Goal: Task Accomplishment & Management: Use online tool/utility

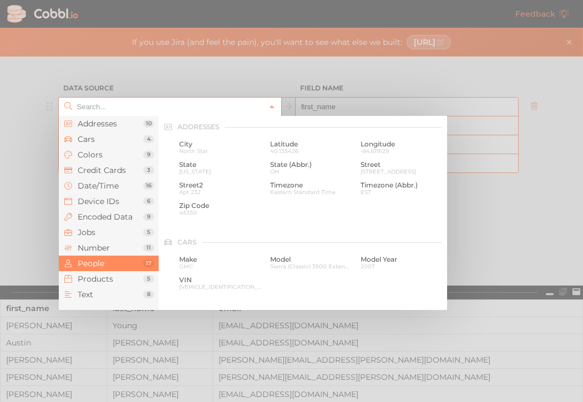
click at [183, 101] on input "text" at bounding box center [169, 107] width 191 height 18
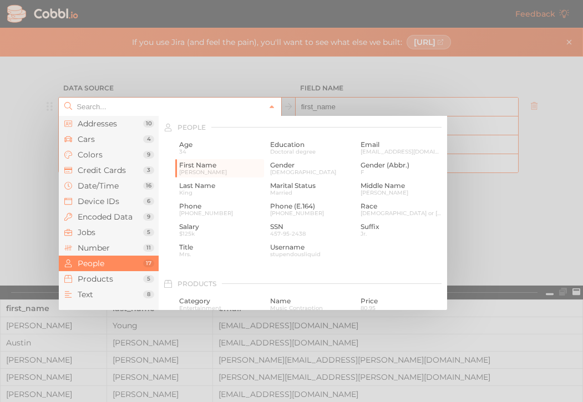
click at [215, 73] on div at bounding box center [291, 201] width 583 height 402
type input "People › First Name"
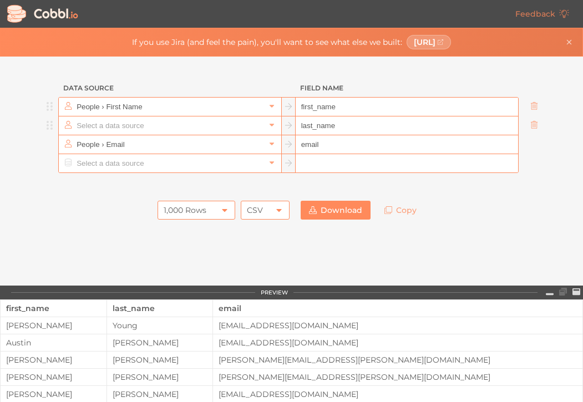
click at [171, 130] on input "text" at bounding box center [169, 125] width 191 height 18
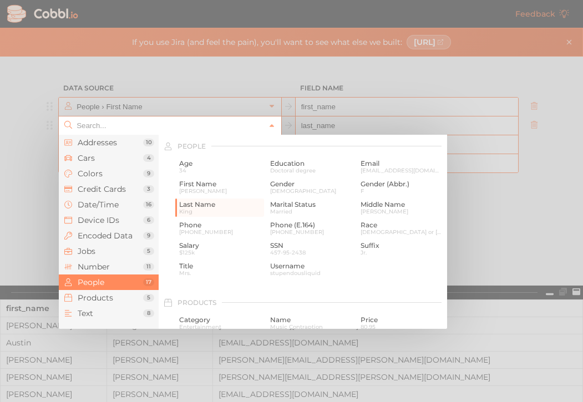
click at [195, 85] on div at bounding box center [291, 201] width 583 height 402
type input "People › Last Name"
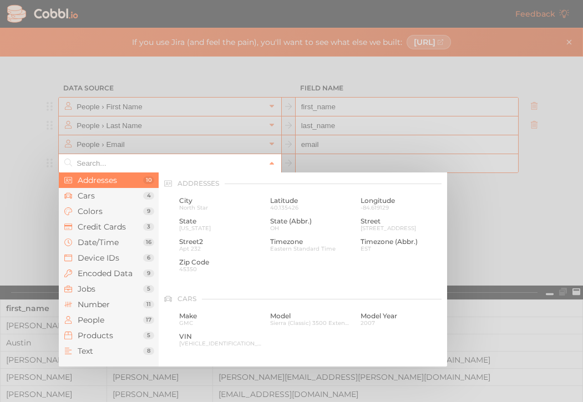
click at [168, 156] on input "text" at bounding box center [169, 163] width 191 height 18
click at [134, 318] on span "People" at bounding box center [110, 320] width 65 height 9
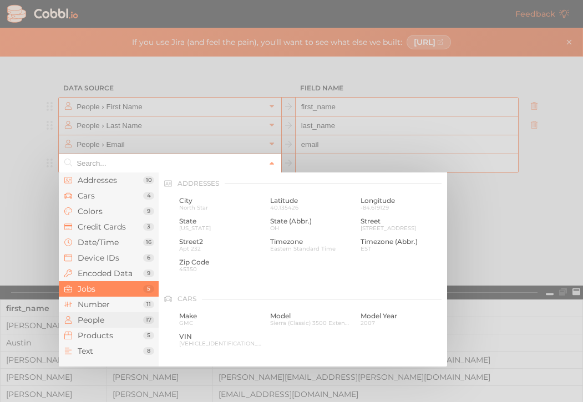
scroll to position [854, 0]
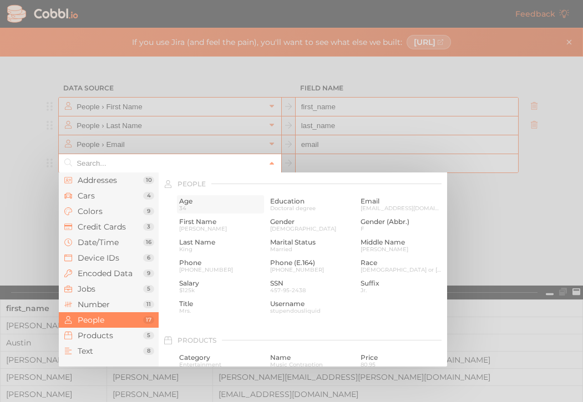
click at [187, 199] on span "Age" at bounding box center [220, 201] width 83 height 8
type input "People › Age"
type input "age"
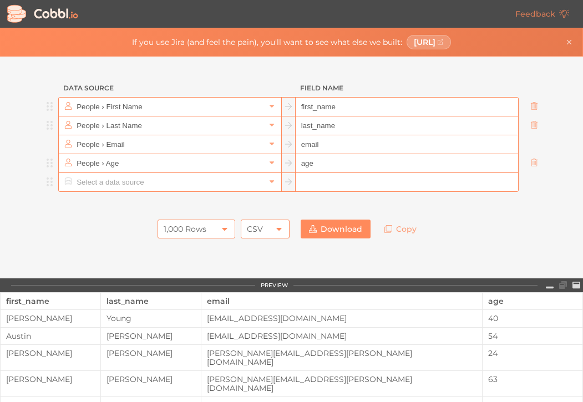
click at [168, 187] on input "text" at bounding box center [169, 182] width 191 height 18
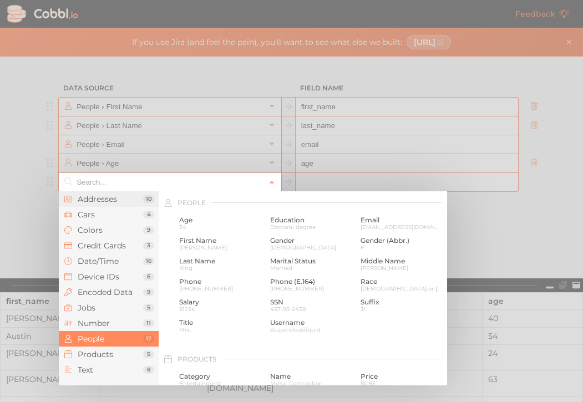
click at [108, 200] on span "Addresses" at bounding box center [110, 199] width 65 height 9
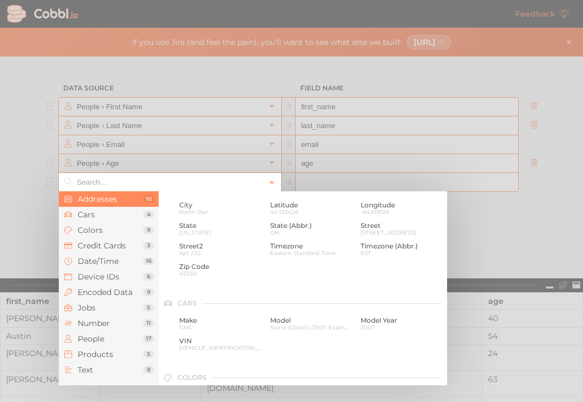
scroll to position [0, 0]
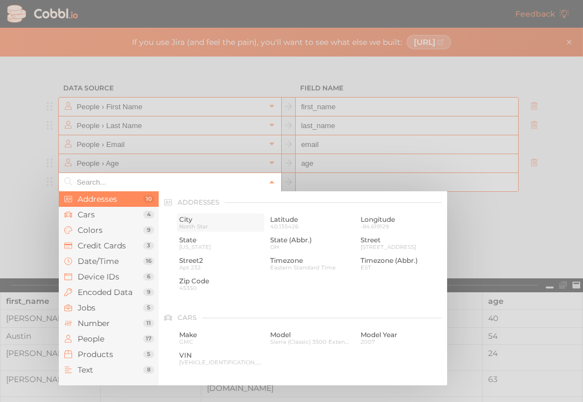
click at [187, 221] on span "City" at bounding box center [220, 220] width 83 height 8
type input "Addresses › City"
type input "city"
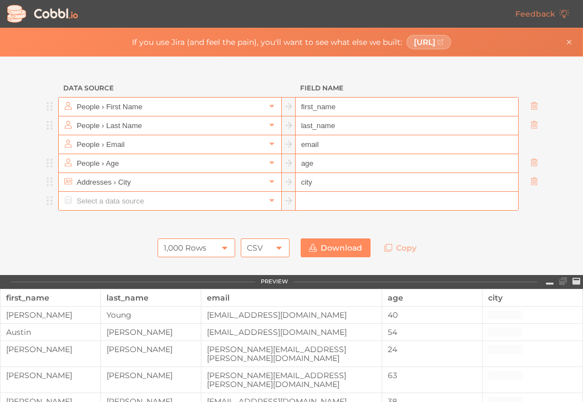
click at [186, 201] on input "text" at bounding box center [169, 201] width 191 height 18
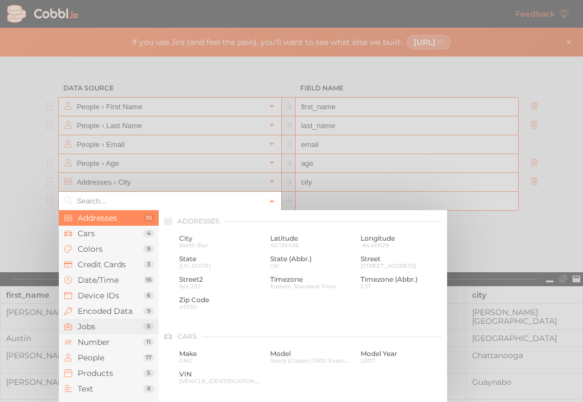
click at [111, 329] on span "Jobs" at bounding box center [110, 326] width 65 height 9
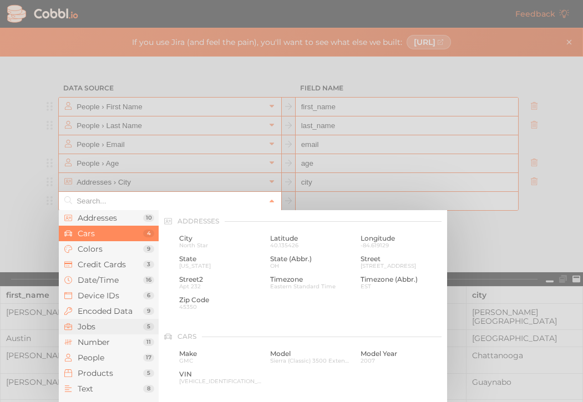
scroll to position [664, 0]
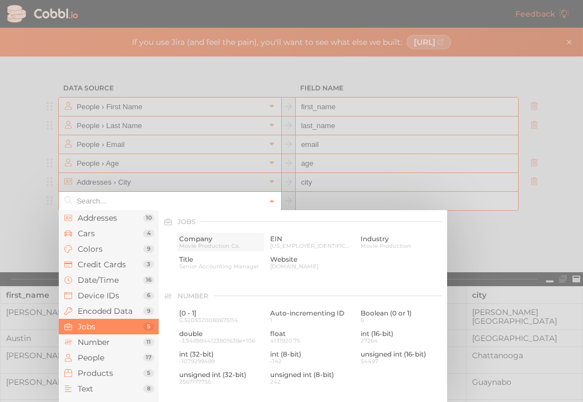
click at [198, 239] on span "Company" at bounding box center [220, 239] width 83 height 8
type input "Jobs › Company"
type input "company"
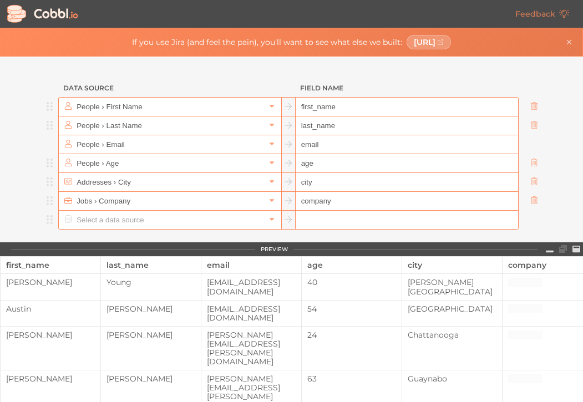
click at [205, 225] on input "text" at bounding box center [169, 220] width 191 height 18
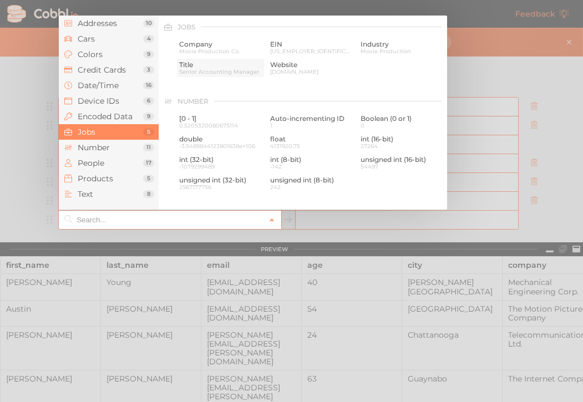
click at [207, 69] on span "Senior Accounting Manager" at bounding box center [220, 72] width 83 height 6
type input "Jobs › Title"
type input "title"
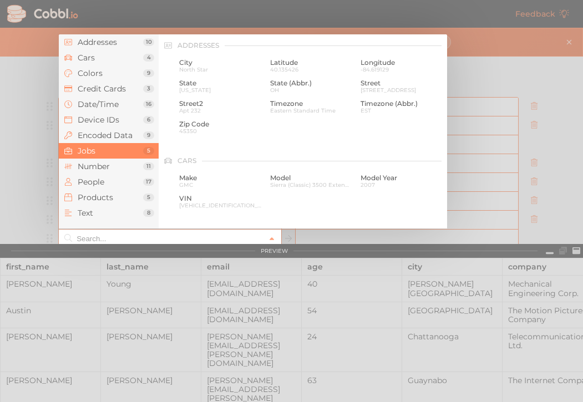
click at [197, 238] on input "text" at bounding box center [169, 239] width 191 height 18
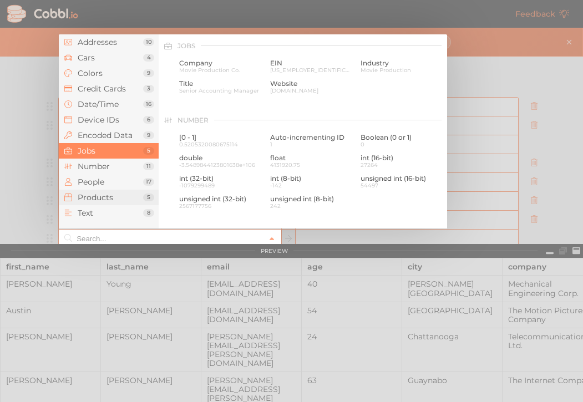
click at [119, 199] on span "Products" at bounding box center [110, 197] width 65 height 9
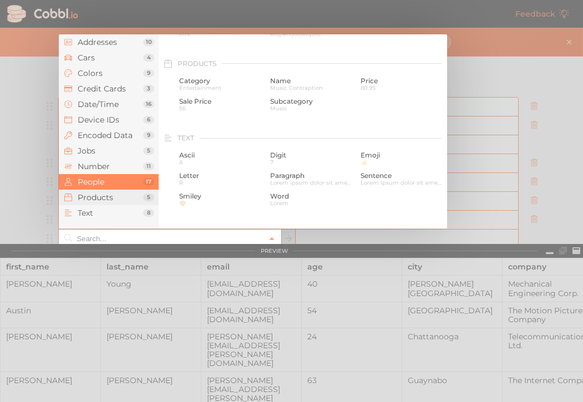
scroll to position [1010, 0]
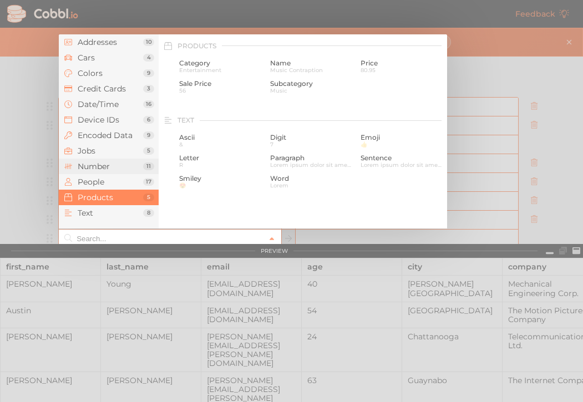
click at [111, 167] on span "Number" at bounding box center [110, 166] width 65 height 9
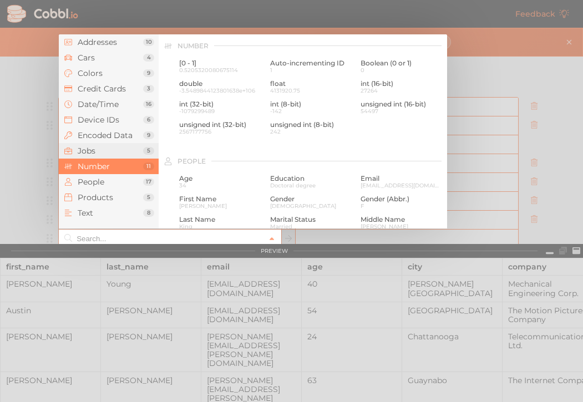
scroll to position [0, 0]
click at [106, 182] on span "People" at bounding box center [110, 181] width 65 height 9
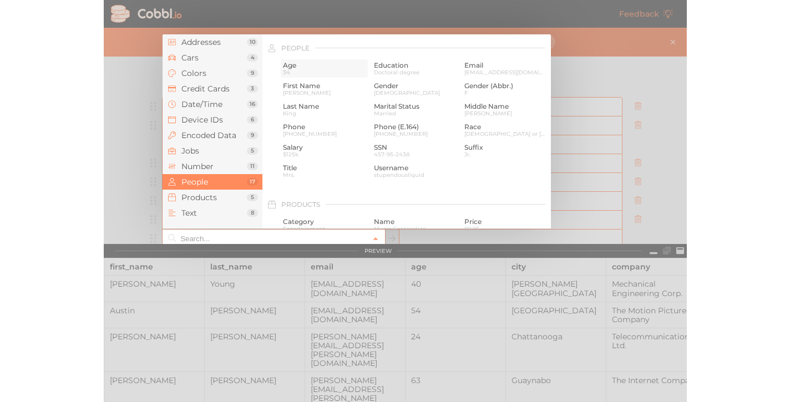
scroll to position [854, 0]
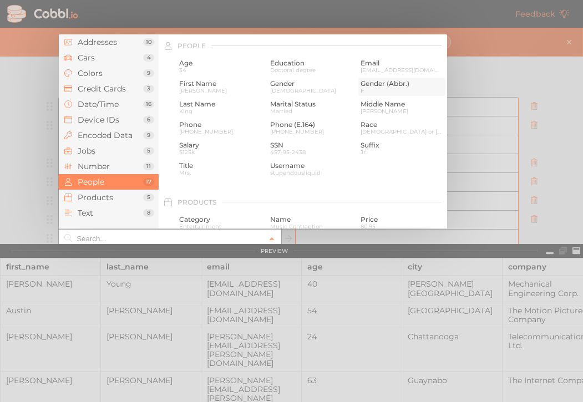
click at [373, 88] on span "F" at bounding box center [402, 91] width 83 height 6
type input "People › Gender (Abbr.)"
type input "gender_abbr"
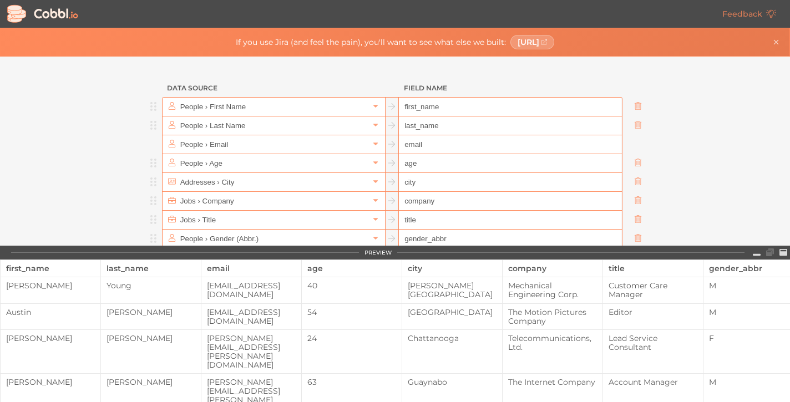
click at [375, 1] on div "Feedback" at bounding box center [395, 14] width 790 height 28
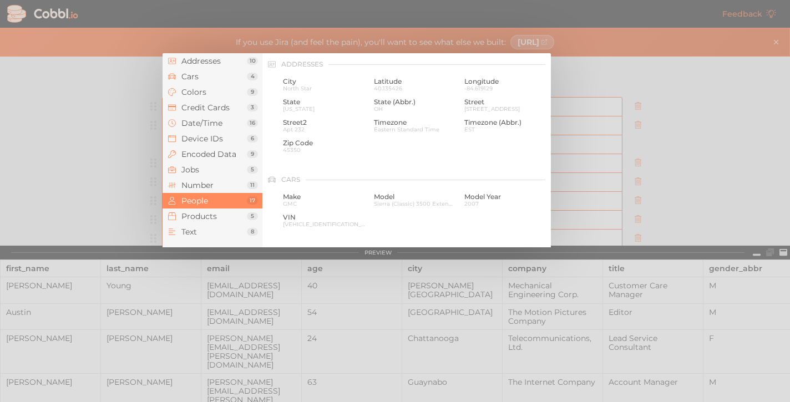
click at [271, 255] on input "text" at bounding box center [272, 257] width 191 height 18
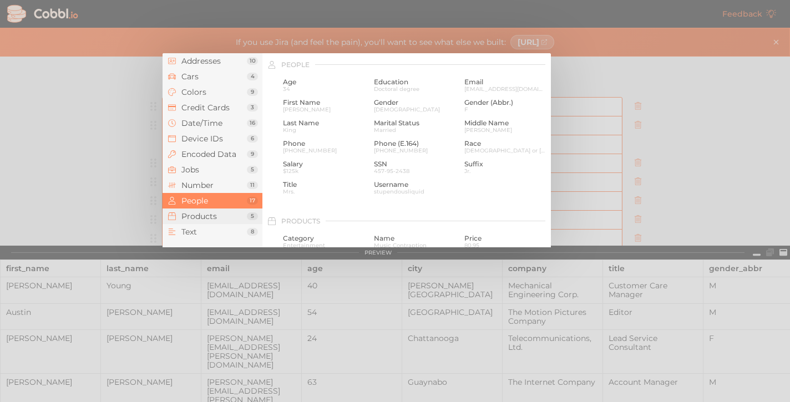
click at [192, 216] on span "Products" at bounding box center [213, 216] width 65 height 9
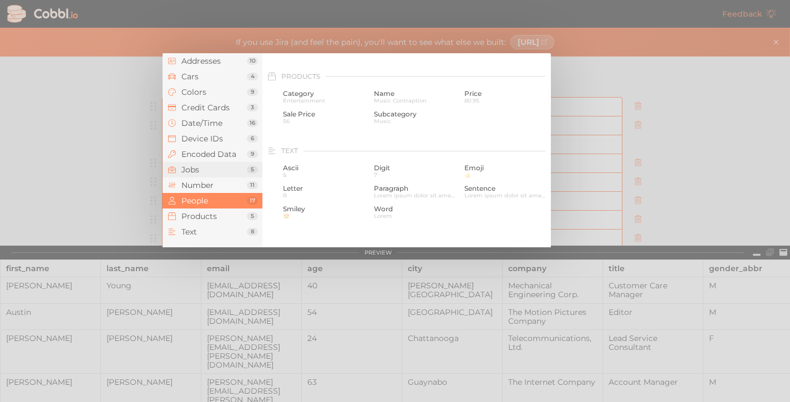
scroll to position [1010, 0]
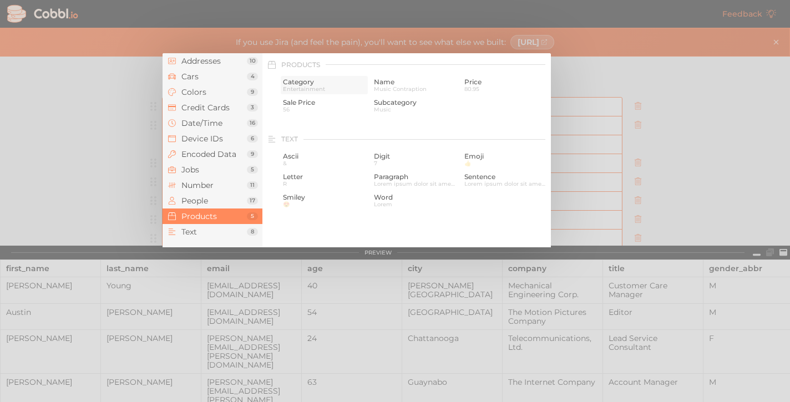
click at [299, 82] on span "Category" at bounding box center [324, 82] width 83 height 8
type input "Products › Category"
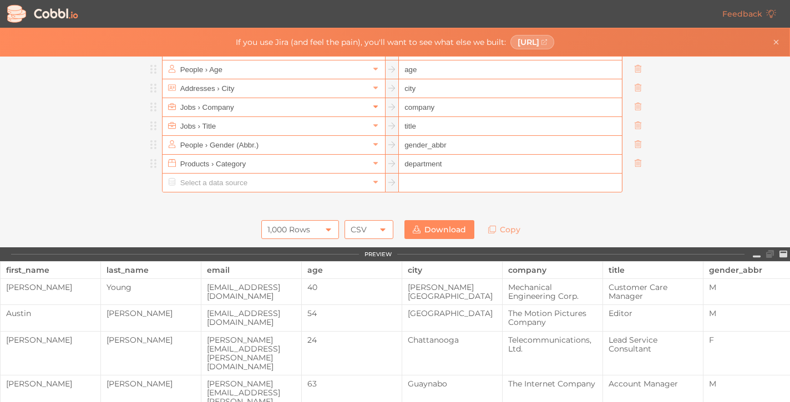
scroll to position [95, 0]
type input "department"
click at [267, 190] on div at bounding box center [392, 181] width 460 height 19
click at [267, 187] on input "text" at bounding box center [272, 181] width 191 height 18
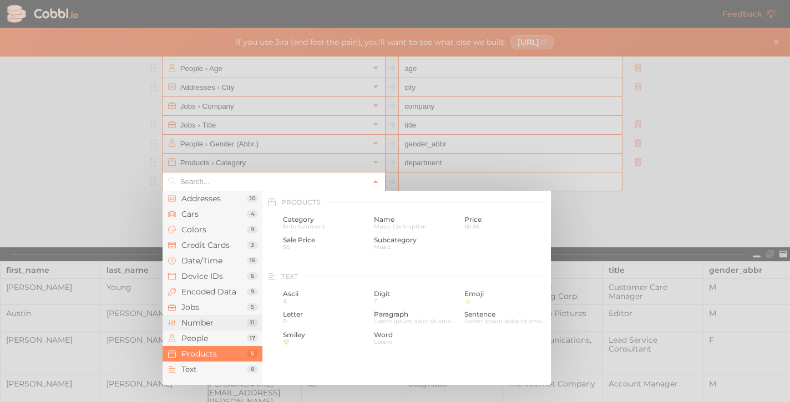
click at [212, 320] on span "Number" at bounding box center [213, 322] width 65 height 9
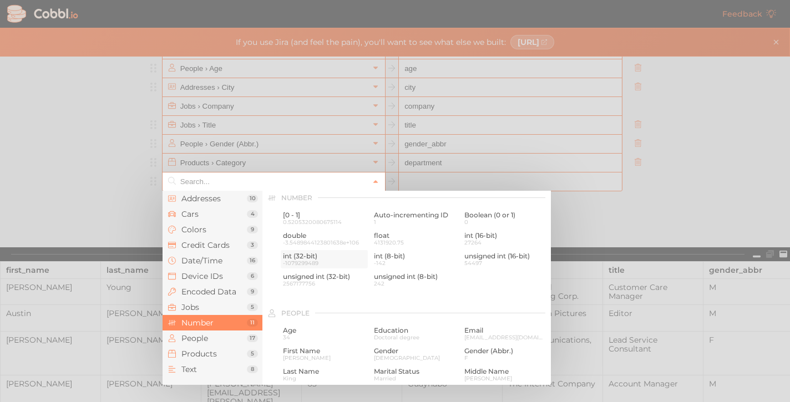
scroll to position [738, 0]
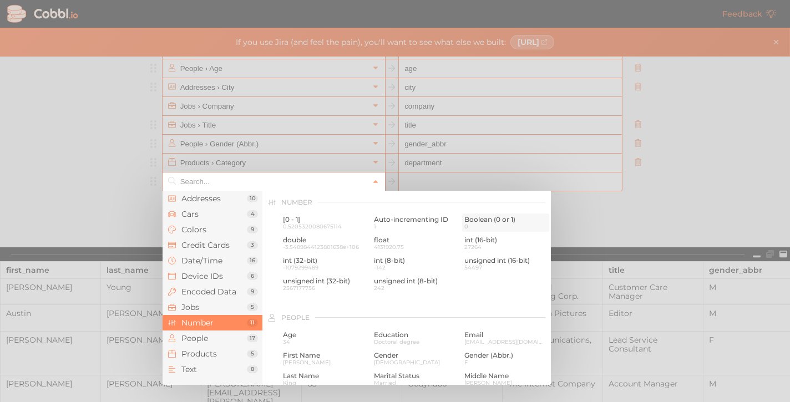
click at [473, 221] on span "Boolean (0 or 1)" at bounding box center [505, 220] width 83 height 8
type input "Number › Boolean (0 or 1)"
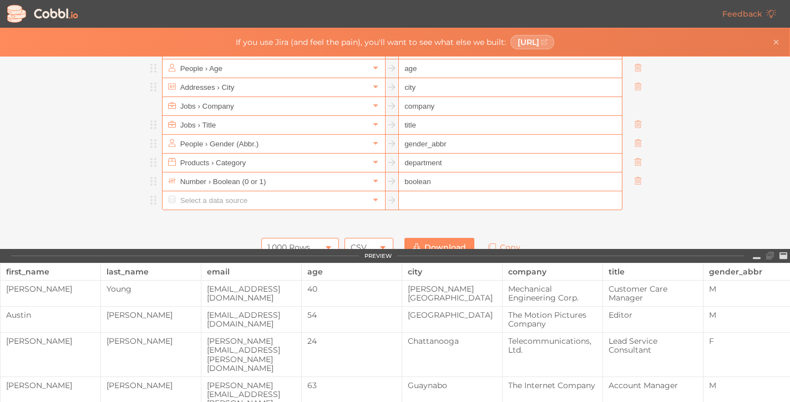
click at [349, 206] on input "text" at bounding box center [272, 200] width 191 height 18
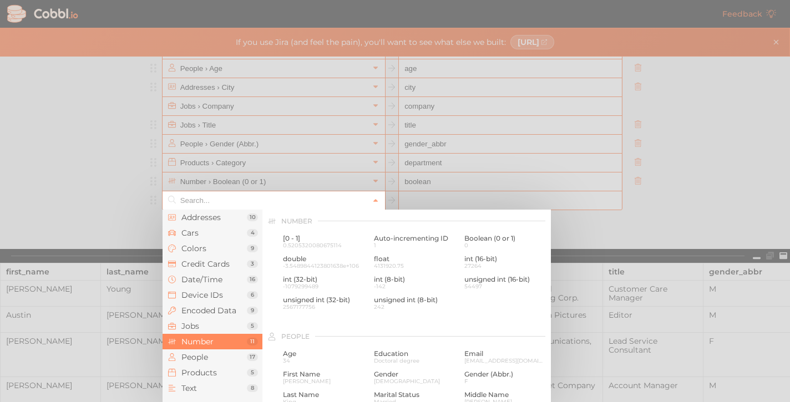
click at [412, 184] on div at bounding box center [395, 201] width 790 height 402
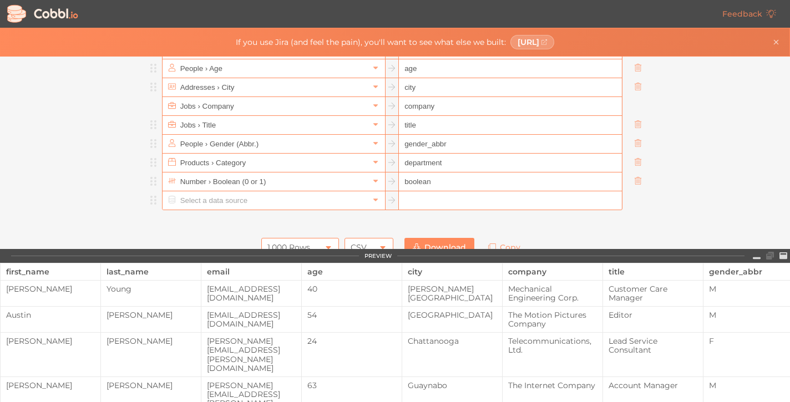
click at [413, 183] on input "boolean" at bounding box center [510, 181] width 222 height 19
click at [417, 182] on input "boolean" at bounding box center [510, 181] width 222 height 19
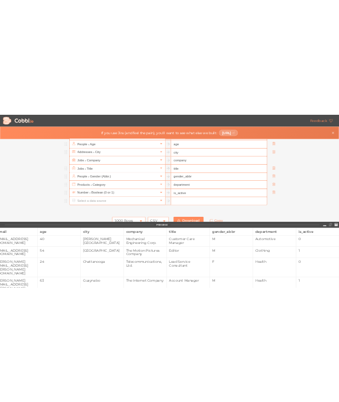
scroll to position [0, 0]
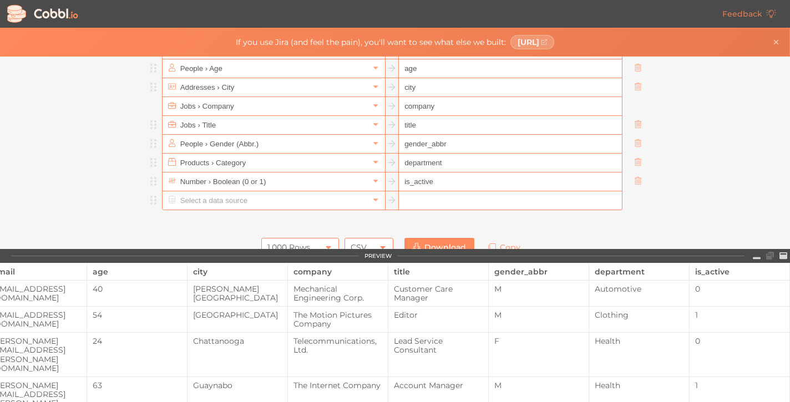
type input "is_active"
click at [433, 246] on link "Download" at bounding box center [439, 247] width 70 height 19
